Goal: Information Seeking & Learning: Learn about a topic

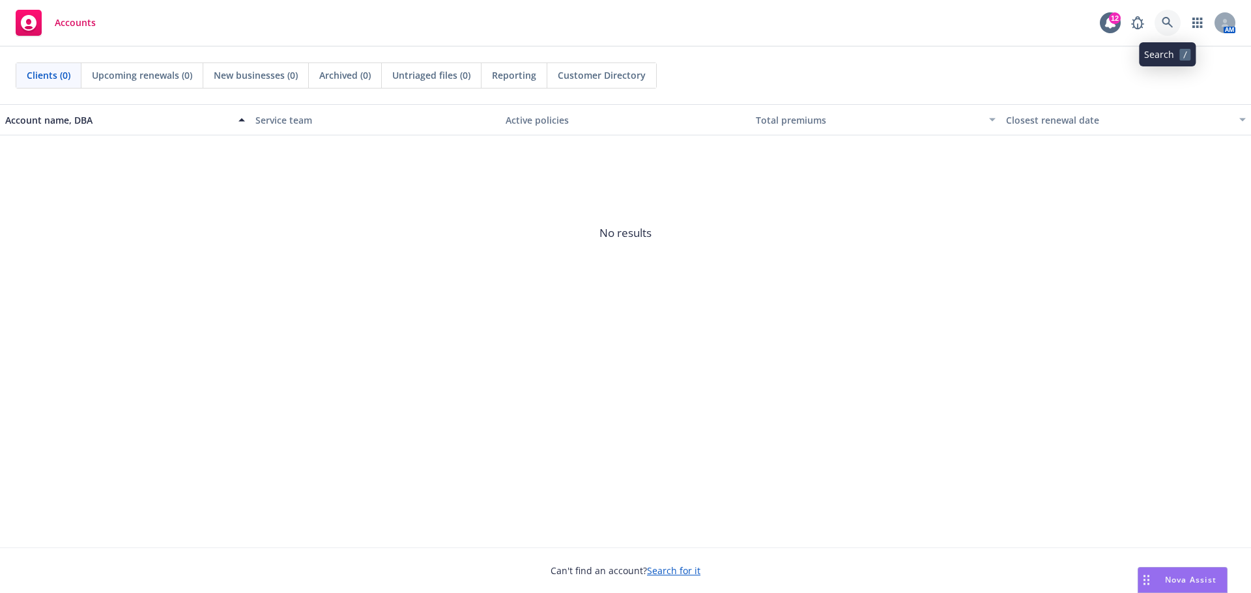
click at [1168, 27] on icon at bounding box center [1167, 23] width 12 height 12
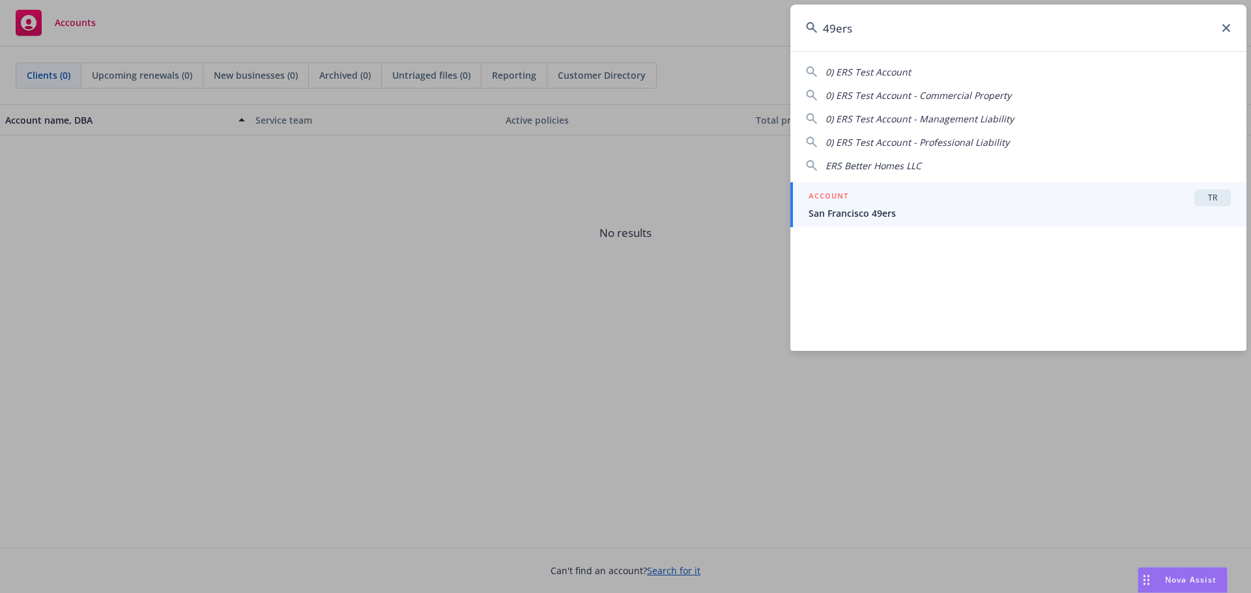
type input "49ers"
click at [1021, 208] on span "San Francisco 49ers" at bounding box center [1019, 213] width 422 height 14
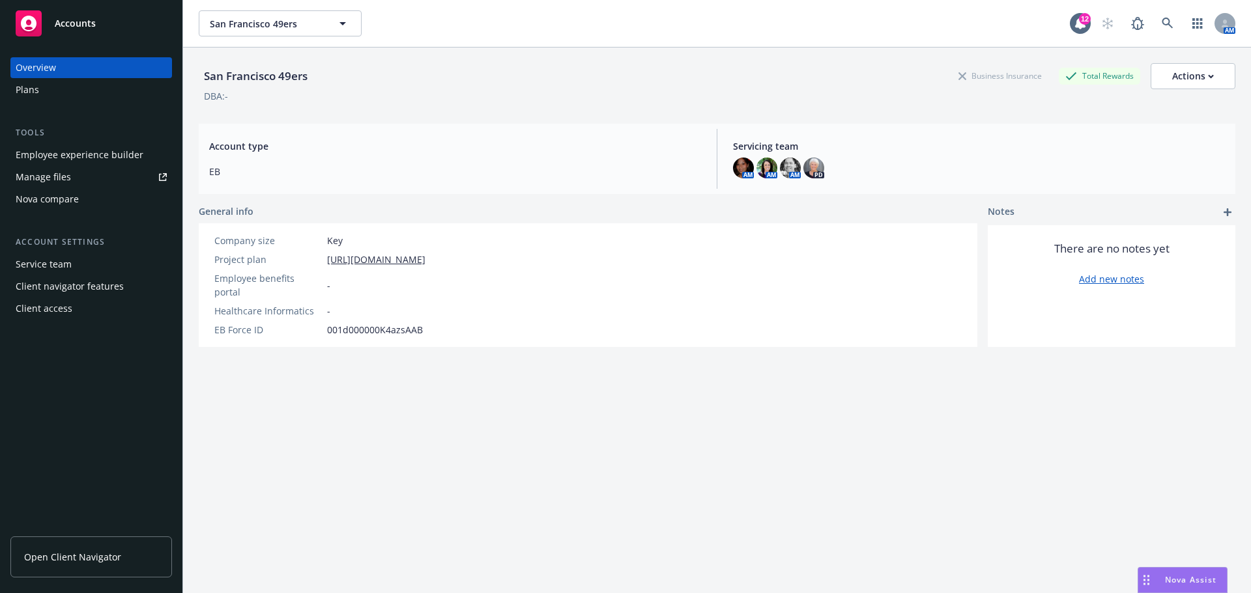
click at [102, 550] on link "Open Client Navigator" at bounding box center [91, 557] width 162 height 41
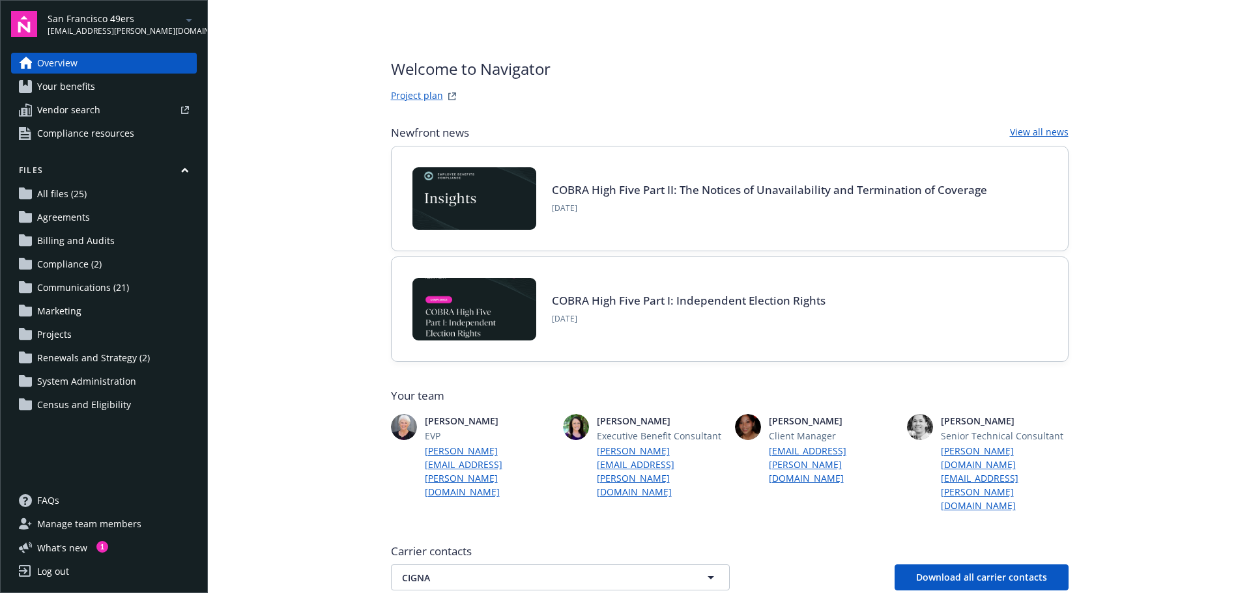
click at [81, 93] on span "Your benefits" at bounding box center [66, 86] width 58 height 21
